Goal: Contribute content

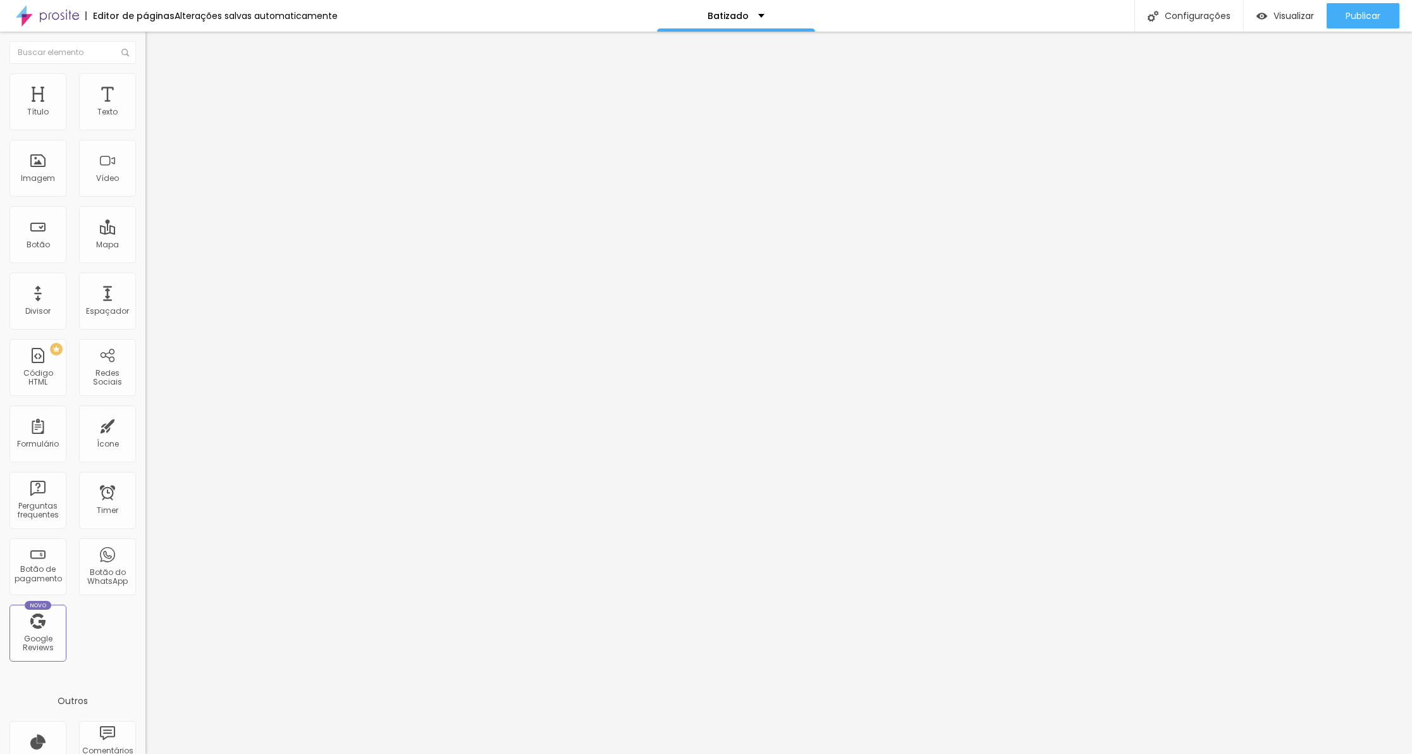
click at [145, 81] on img at bounding box center [150, 78] width 11 height 11
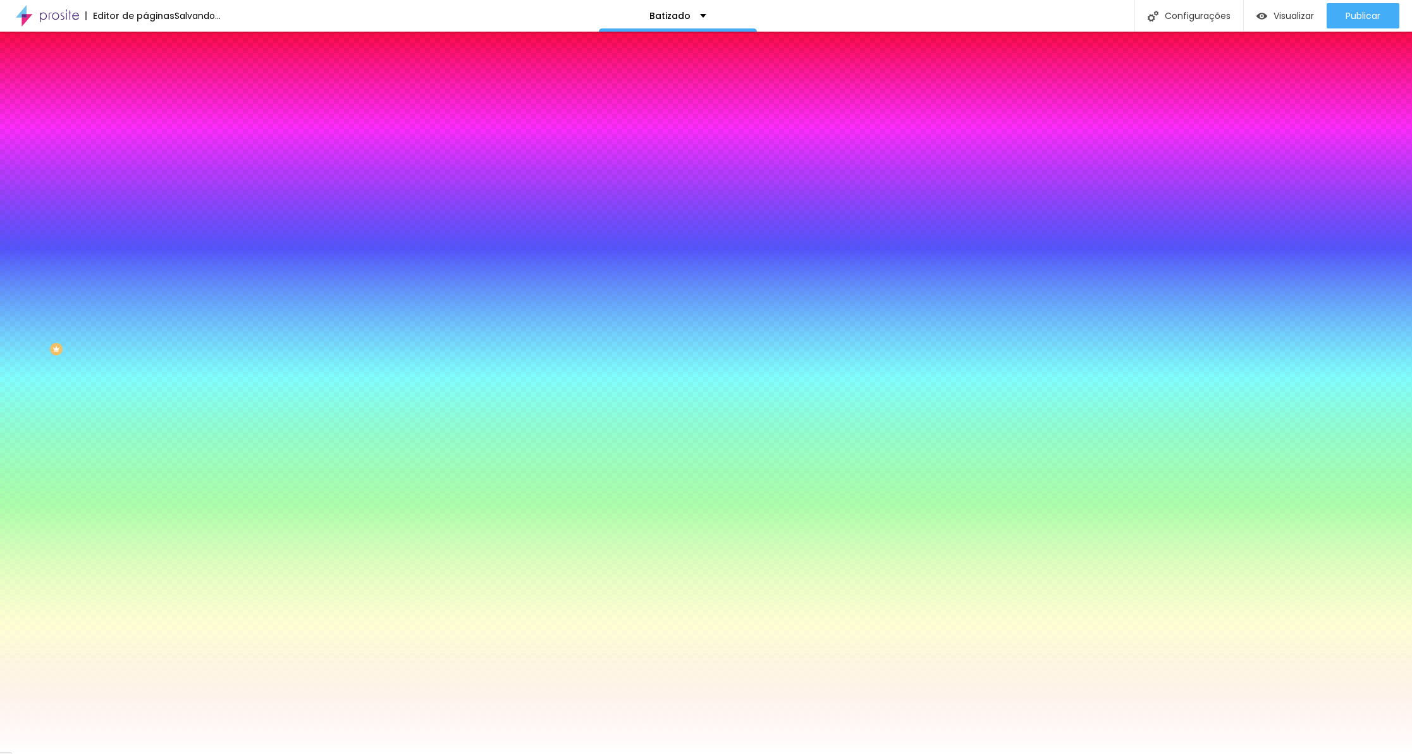
click at [145, 86] on img at bounding box center [150, 91] width 11 height 11
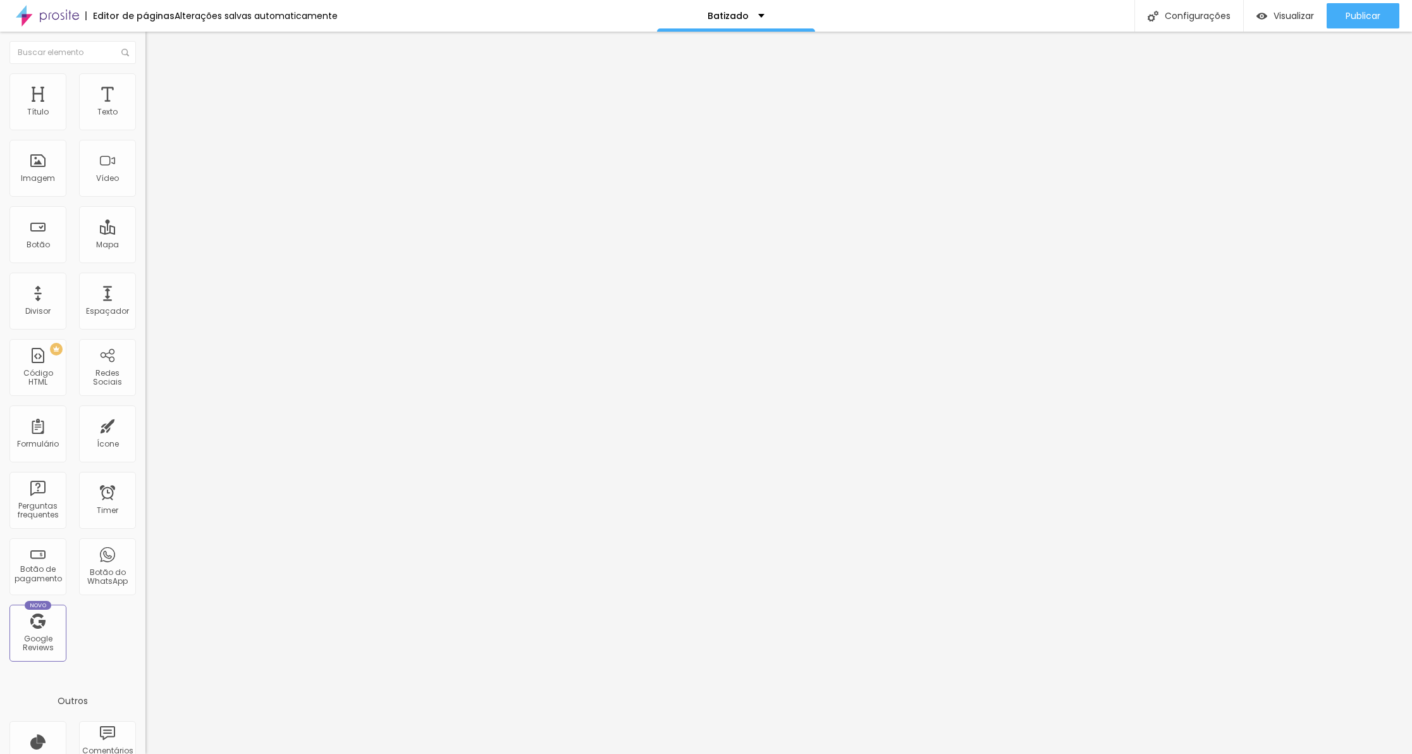
type input "7"
type input "0"
drag, startPoint x: 30, startPoint y: 145, endPoint x: 4, endPoint y: 144, distance: 26.0
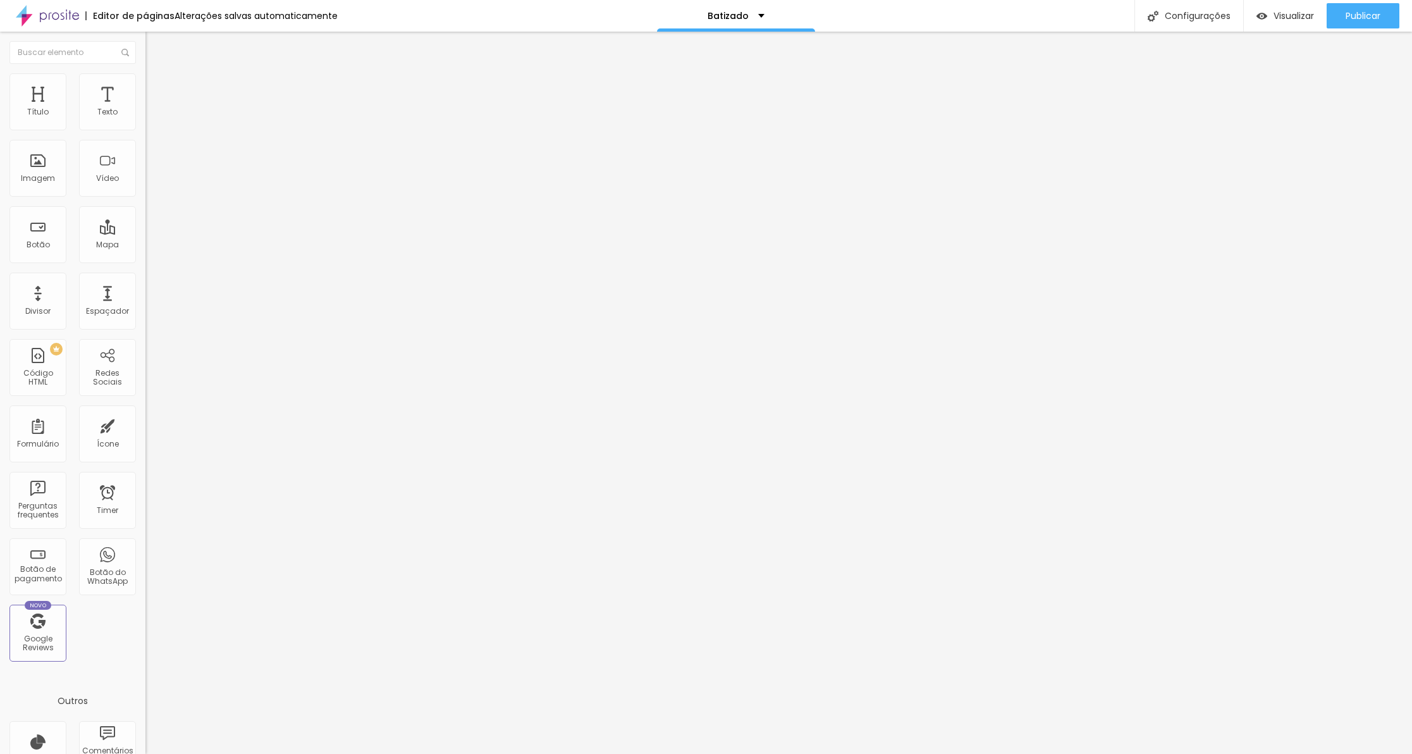
click at [145, 278] on div "0 px Espaçamento vertical" at bounding box center [217, 367] width 145 height 179
type input "1"
click at [157, 89] on span "Avançado" at bounding box center [178, 94] width 42 height 11
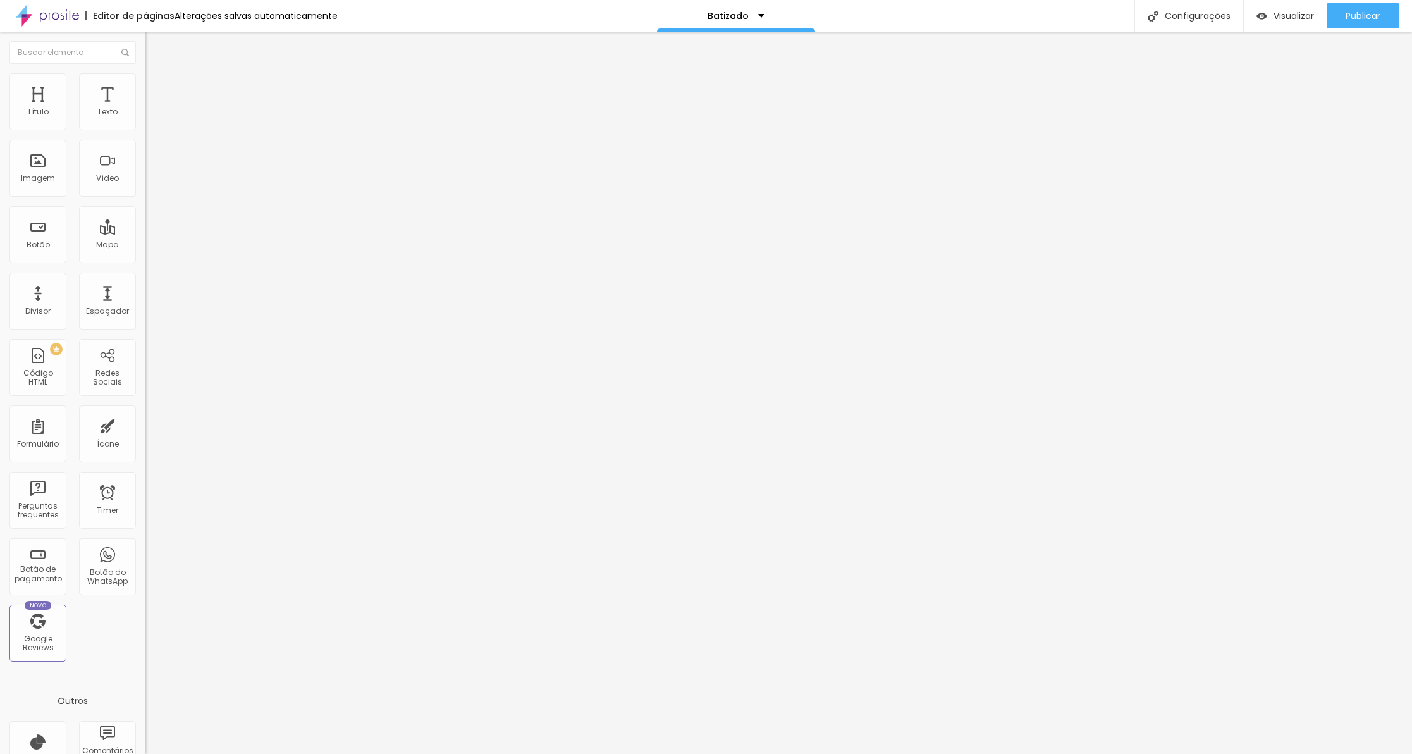
type input "15"
type input "10"
type input "5"
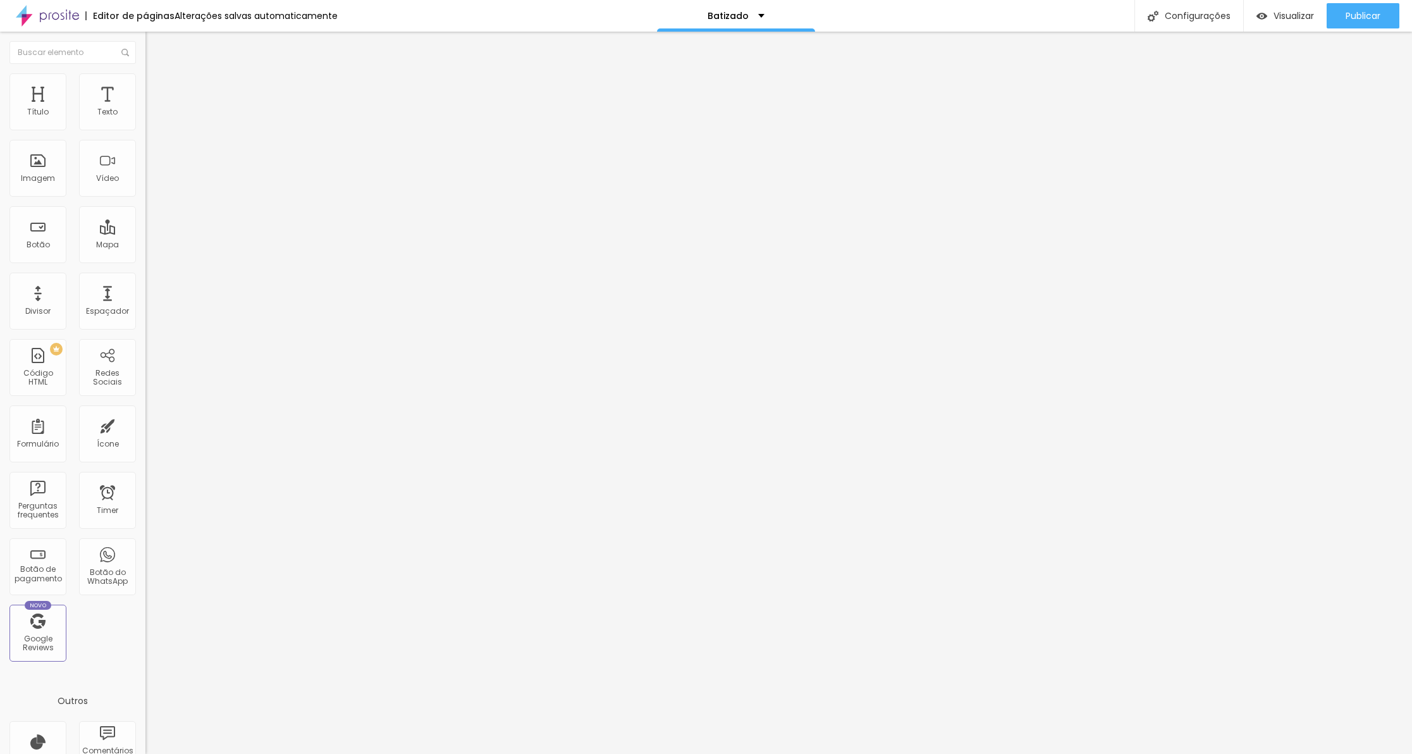
type input "5"
type input "0"
drag, startPoint x: 49, startPoint y: 122, endPoint x: 28, endPoint y: 120, distance: 21.6
type input "0"
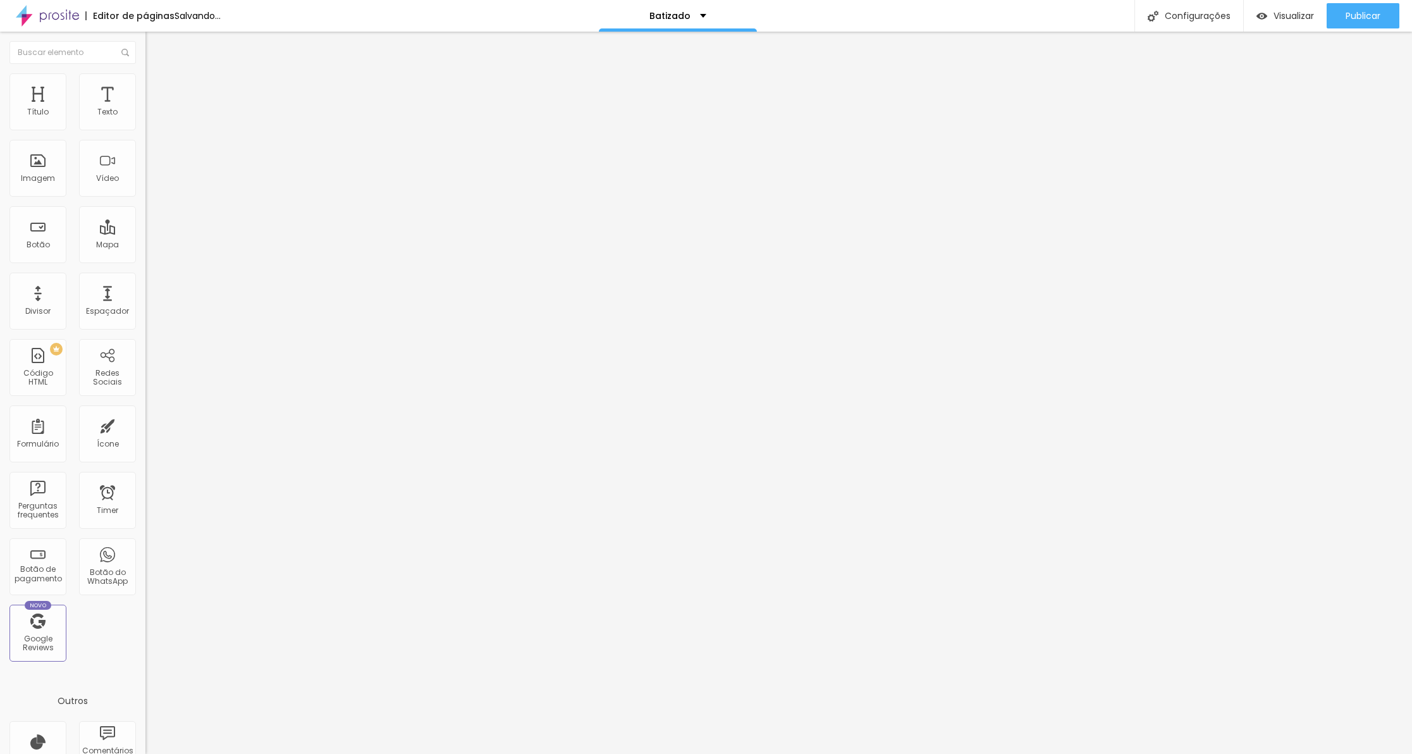
click at [145, 245] on input "range" at bounding box center [186, 250] width 82 height 10
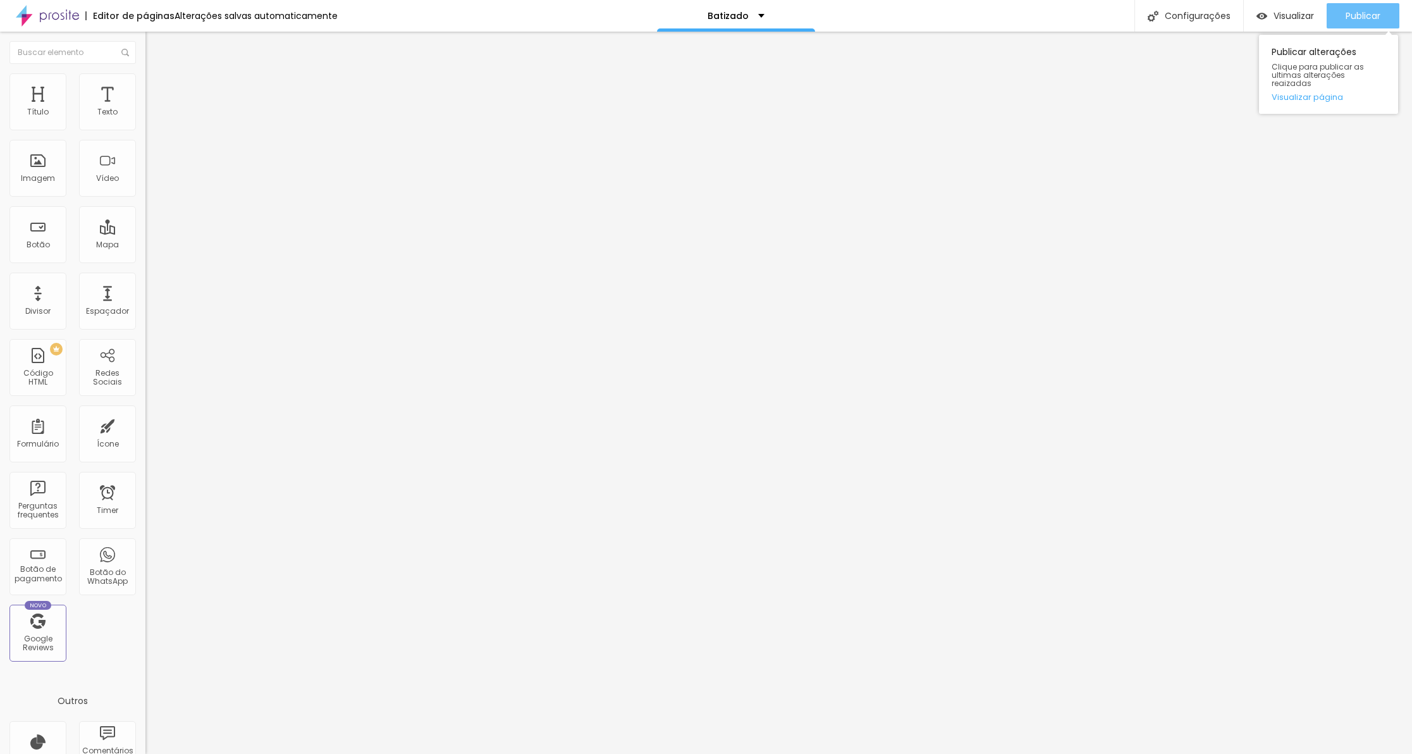
click at [1363, 13] on span "Publicar" at bounding box center [1363, 16] width 35 height 10
click at [1364, 11] on span "Publicar" at bounding box center [1363, 16] width 35 height 10
